Goal: Task Accomplishment & Management: Understand process/instructions

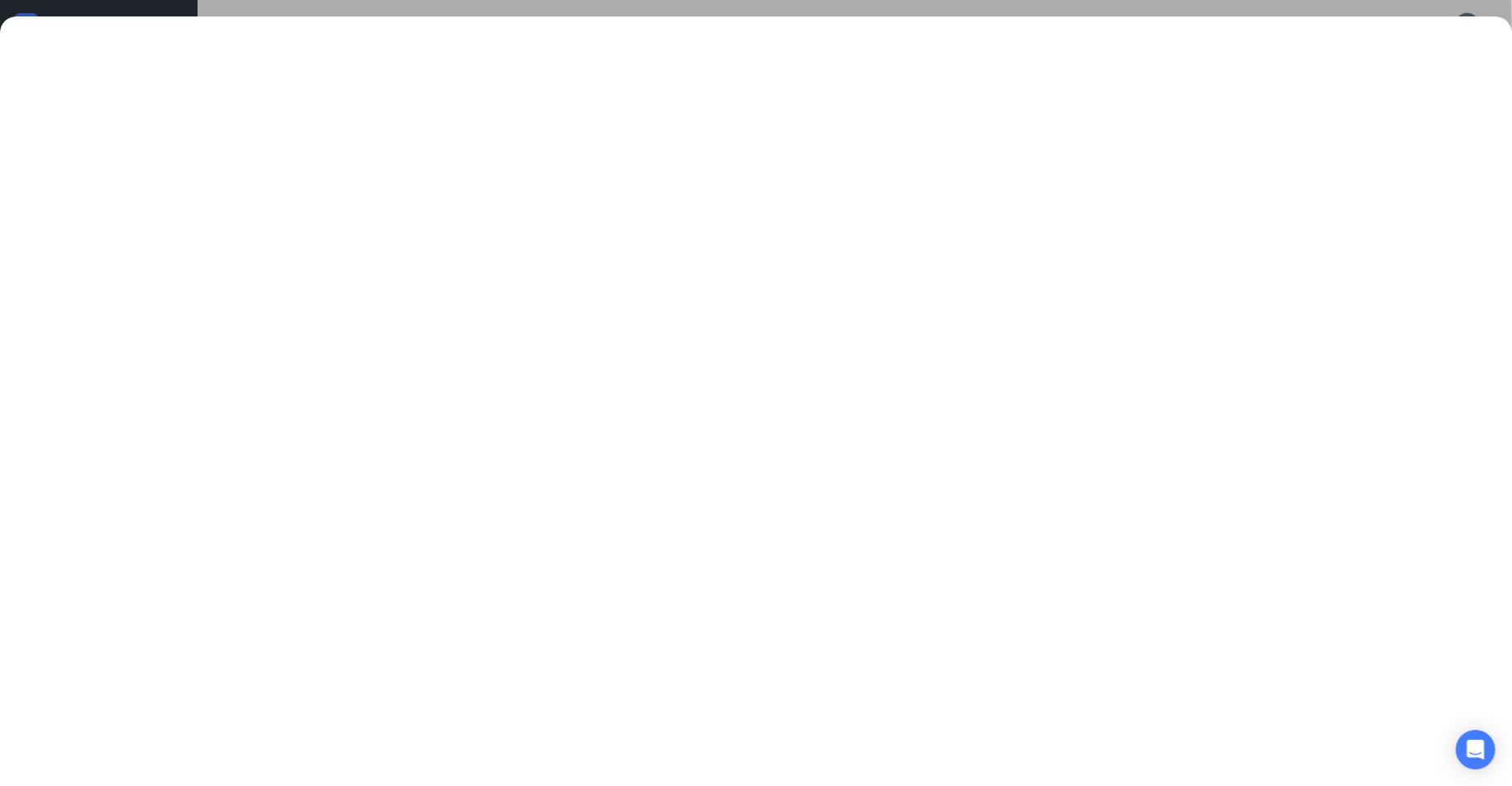
scroll to position [417, 0]
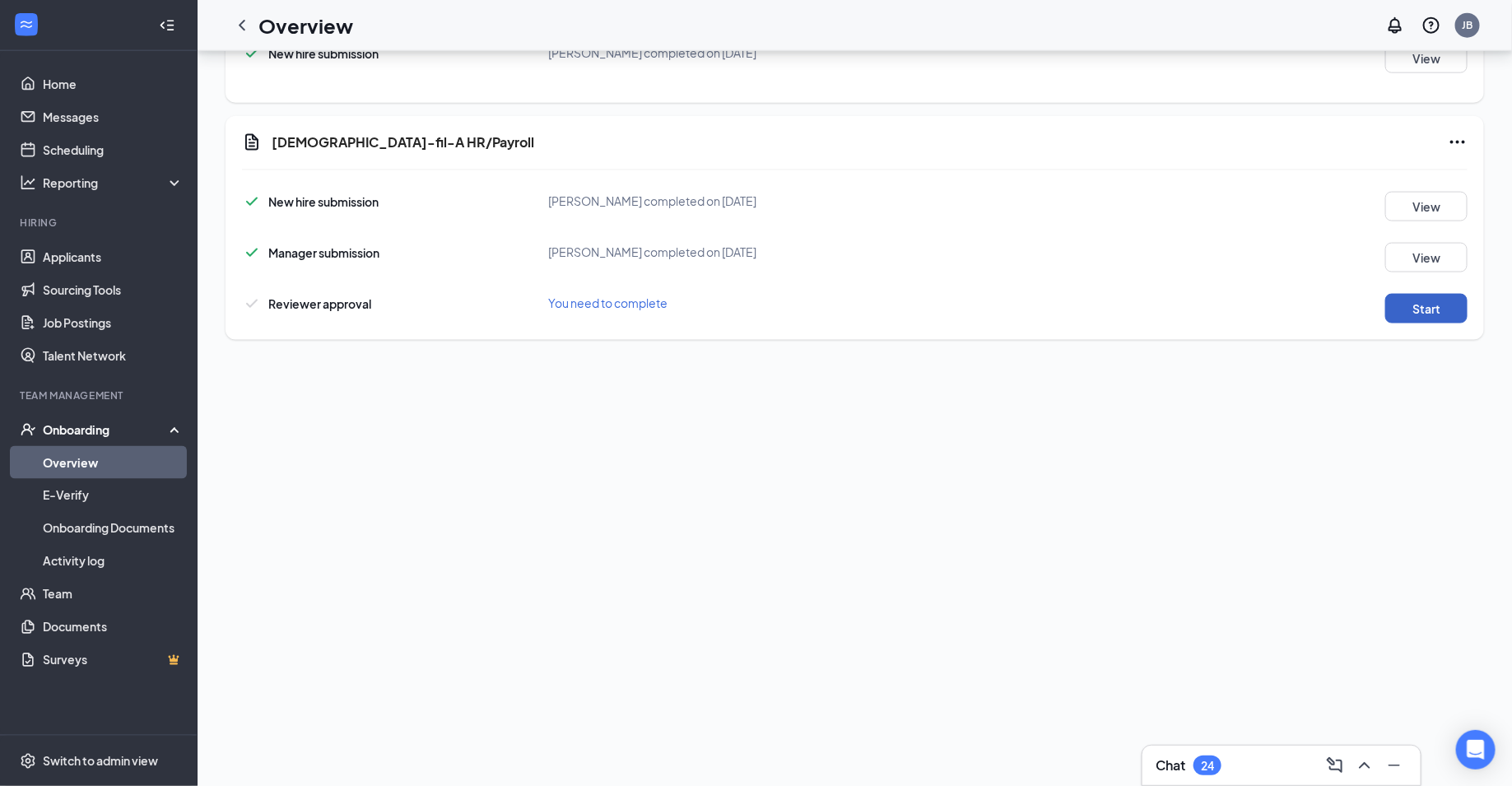
click at [1424, 303] on button "Start" at bounding box center [1426, 308] width 82 height 30
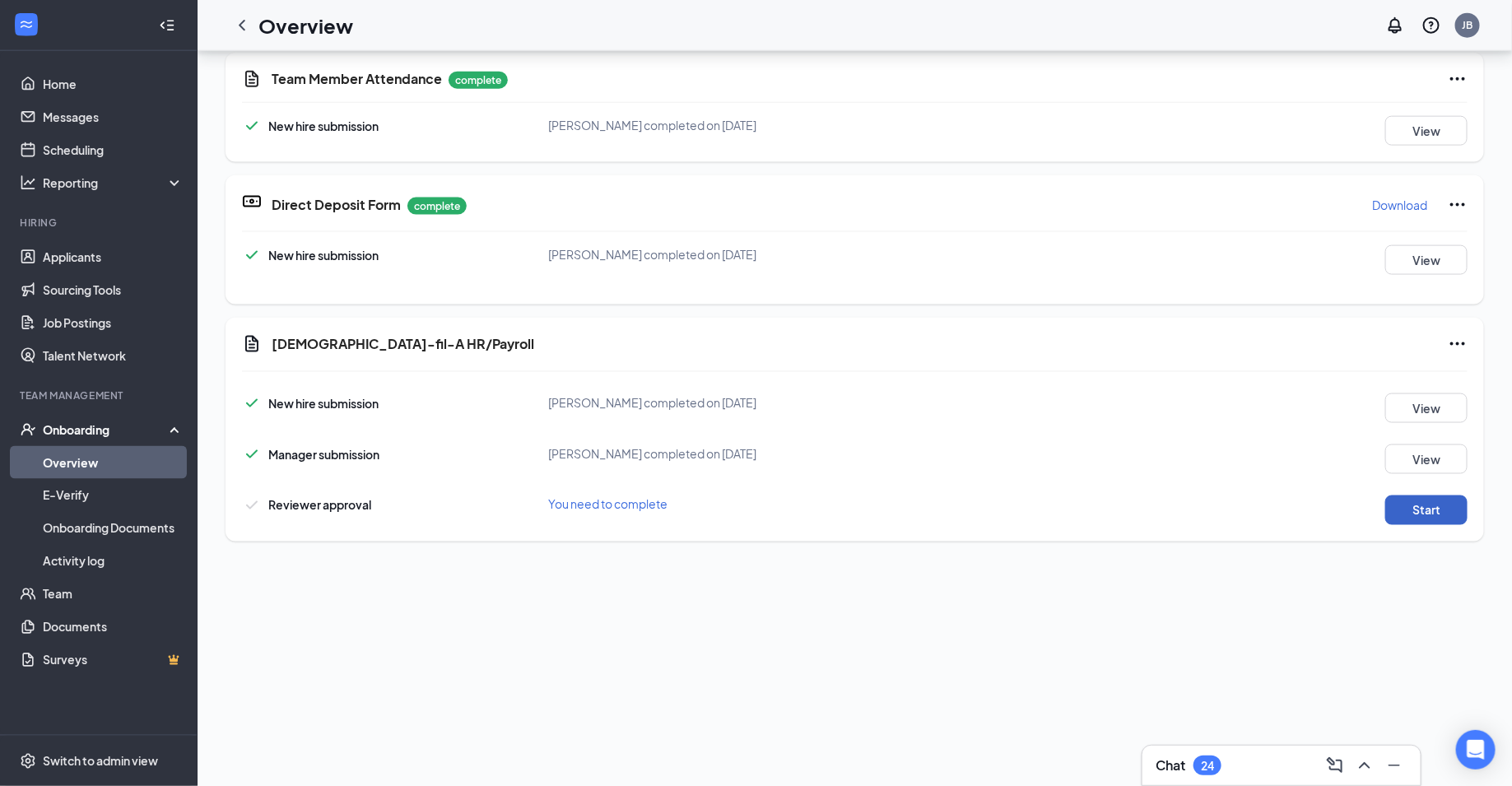
scroll to position [0, 0]
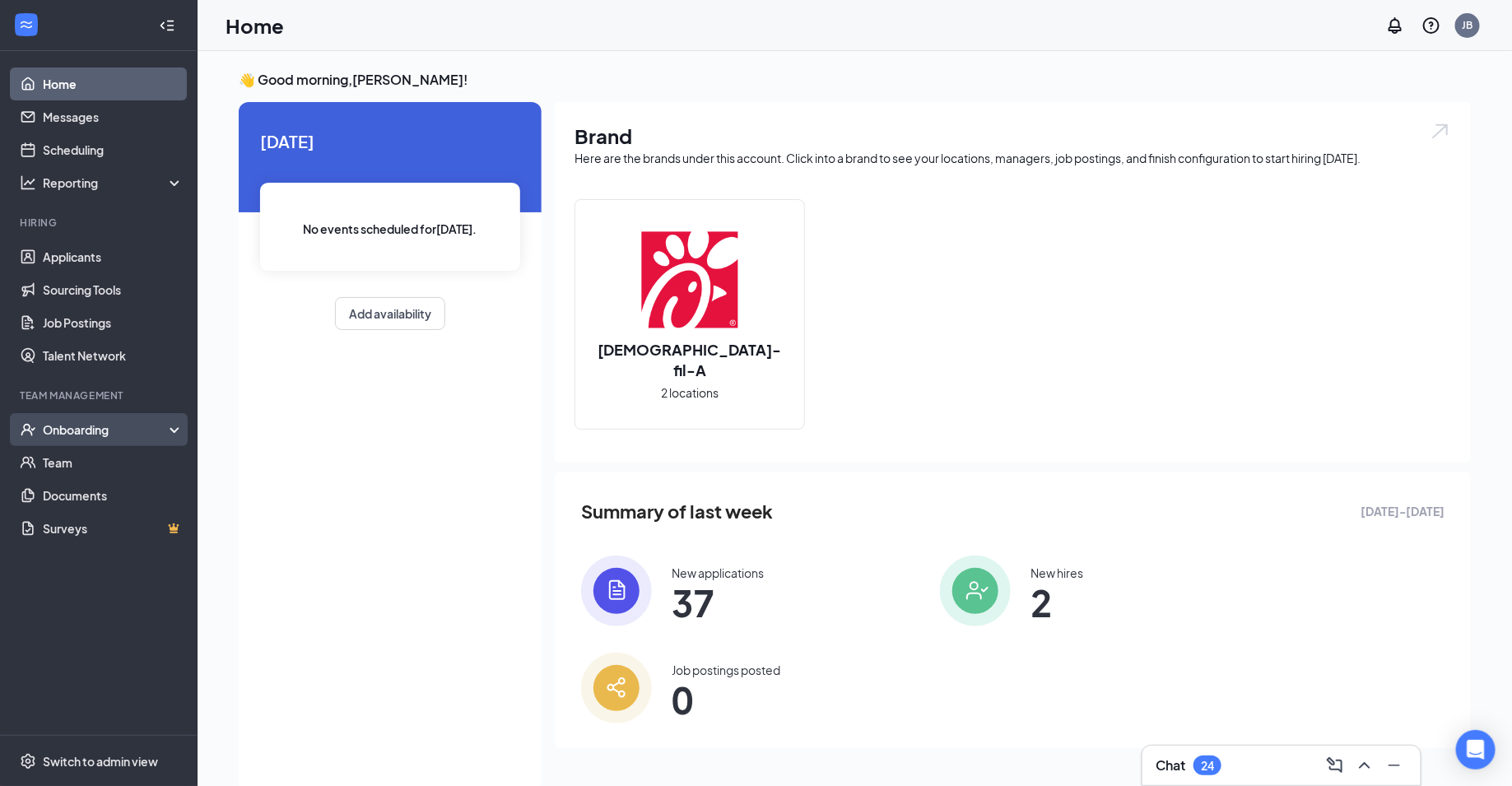
click at [97, 433] on div "Onboarding" at bounding box center [105, 429] width 127 height 16
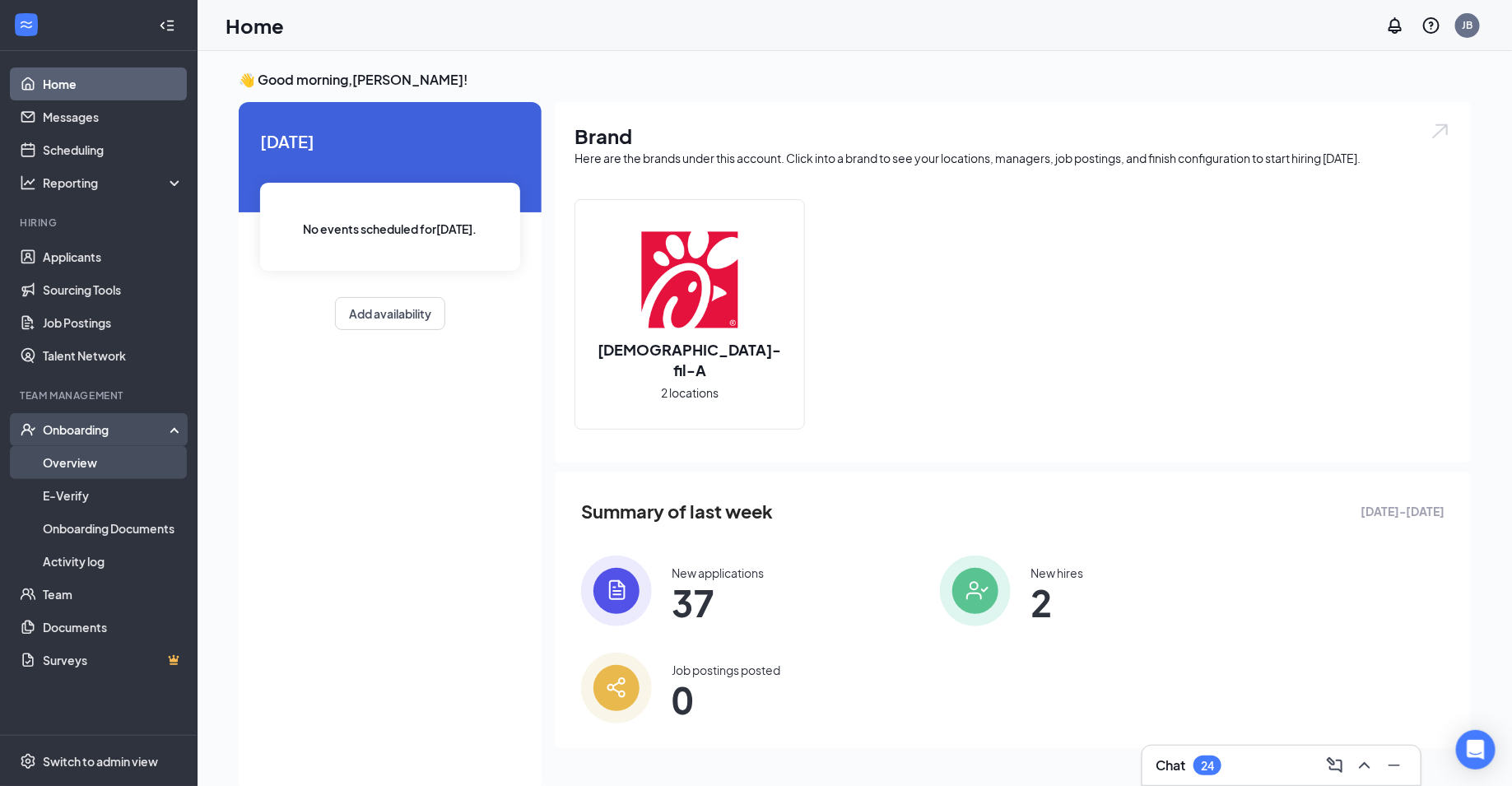
click at [97, 464] on link "Overview" at bounding box center [112, 462] width 140 height 33
